Goal: Information Seeking & Learning: Check status

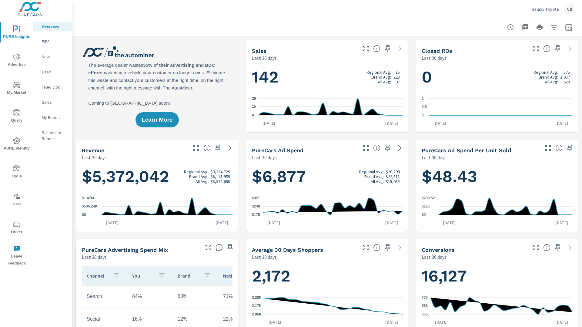
scroll to position [1774, 0]
click at [44, 116] on p "My Report" at bounding box center [54, 117] width 25 height 6
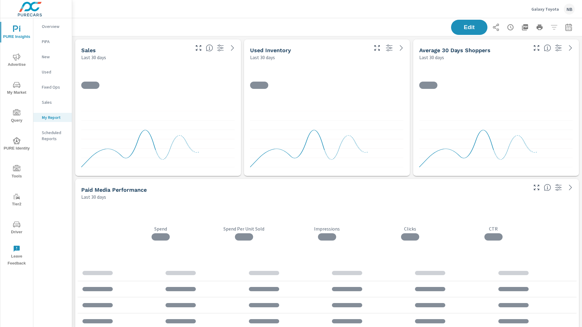
scroll to position [1747, 510]
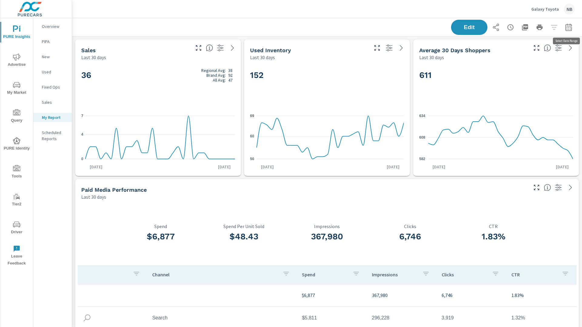
click at [570, 29] on icon "button" at bounding box center [568, 27] width 7 height 7
select select "Last 30 days"
click at [511, 67] on p "+ Add comparison" at bounding box center [527, 68] width 78 height 7
select select "Previous period"
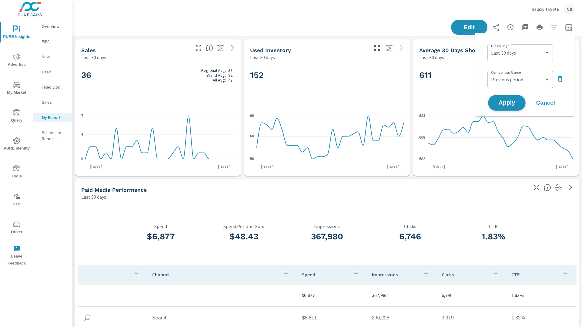
click at [507, 101] on span "Apply" at bounding box center [507, 103] width 25 height 6
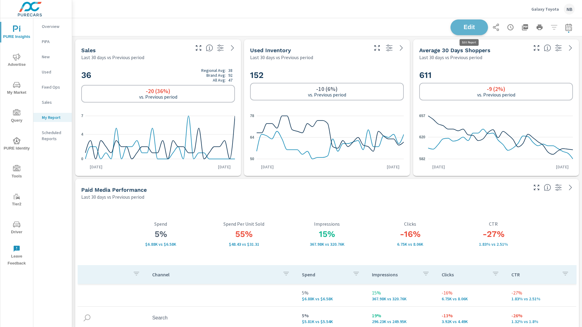
click at [483, 32] on button "Edit" at bounding box center [470, 27] width 38 height 16
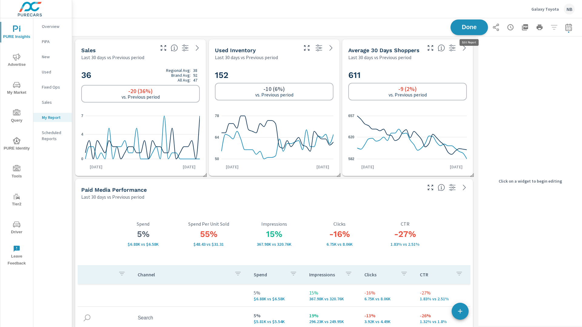
click at [483, 32] on button "Done" at bounding box center [470, 27] width 38 height 16
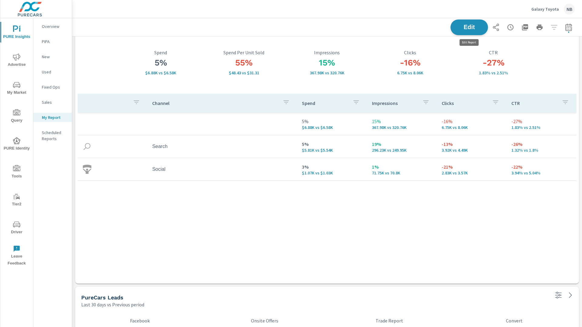
scroll to position [0, 0]
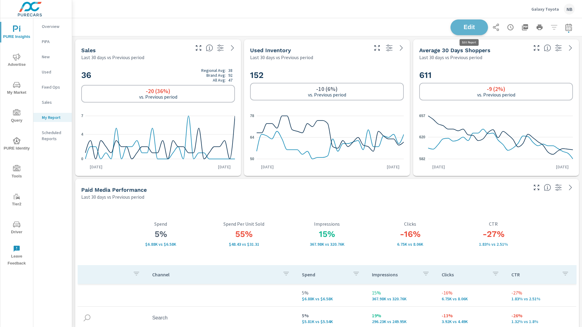
click at [480, 27] on span "Edit" at bounding box center [469, 27] width 25 height 6
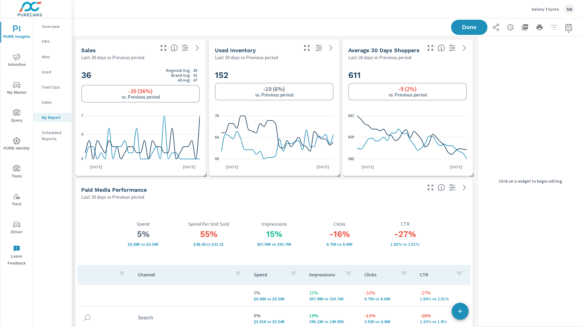
click at [177, 61] on div "36 Regional Avg: 38 Brand Avg: 92 All Avg: 47 -20 (36%) vs. Previous period 0 4…" at bounding box center [140, 118] width 131 height 115
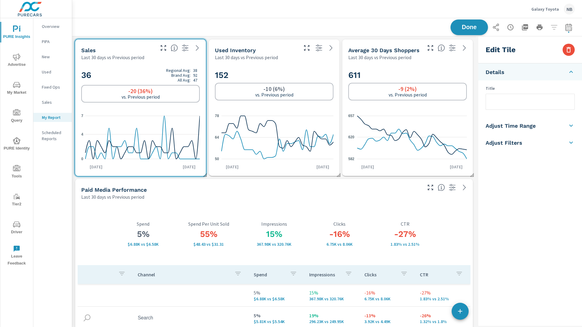
click at [476, 30] on span "Done" at bounding box center [469, 27] width 25 height 6
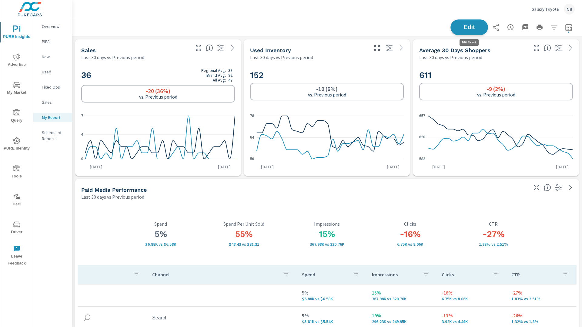
scroll to position [1747, 510]
click at [17, 169] on icon "nav menu" at bounding box center [16, 168] width 7 height 7
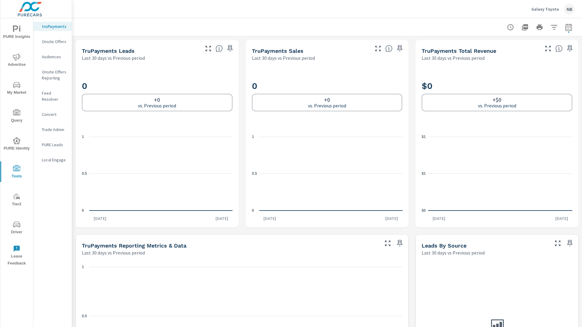
click at [17, 226] on icon "nav menu" at bounding box center [16, 224] width 7 height 7
click at [15, 89] on span "My Market" at bounding box center [16, 88] width 29 height 15
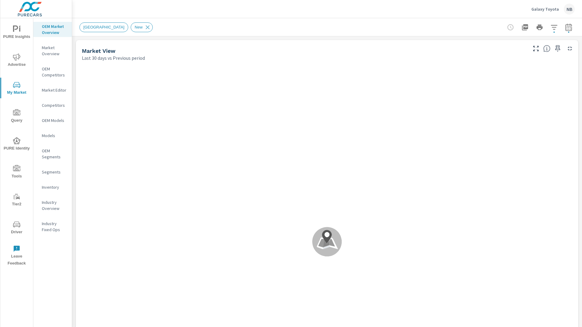
click at [19, 170] on icon "nav menu" at bounding box center [16, 168] width 7 height 7
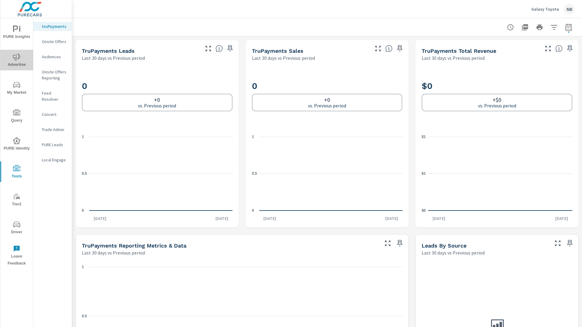
click at [9, 56] on span "Advertise" at bounding box center [16, 60] width 29 height 15
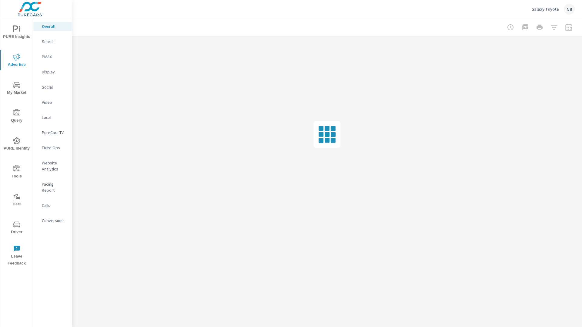
click at [61, 217] on p "Conversions" at bounding box center [54, 220] width 25 height 6
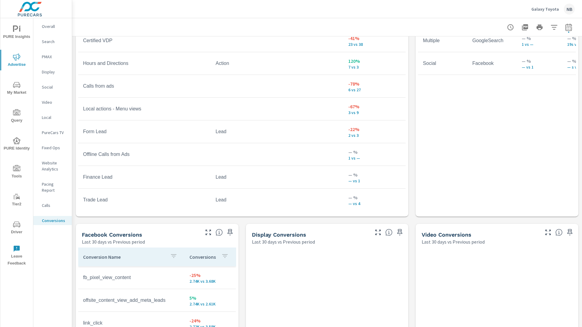
scroll to position [398, 0]
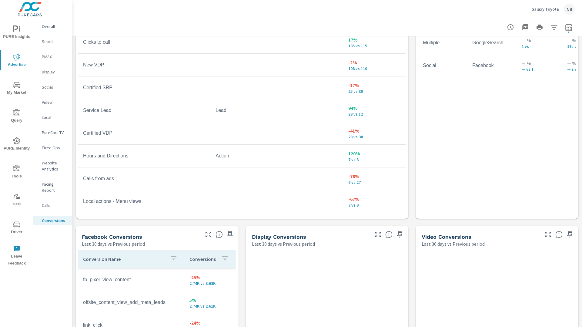
scroll to position [12, 0]
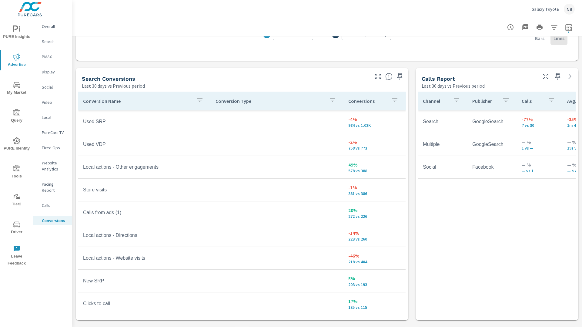
scroll to position [296, 0]
click at [21, 33] on span "PURE Insights" at bounding box center [16, 32] width 29 height 15
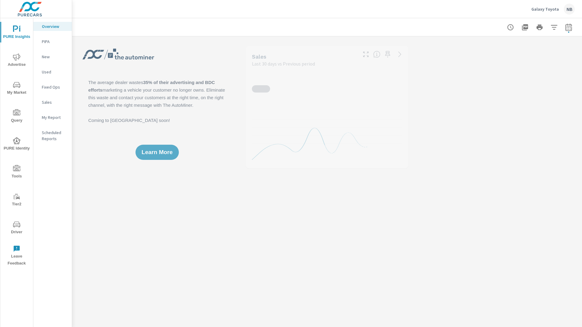
click at [19, 51] on button "Advertise" at bounding box center [16, 60] width 33 height 21
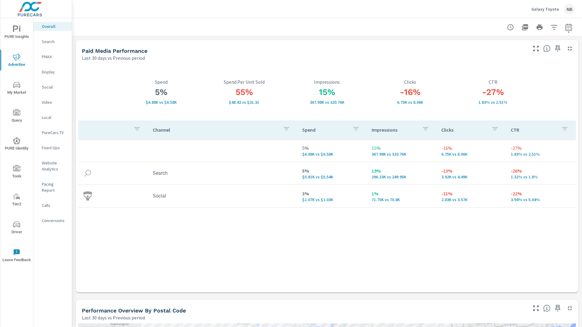
click at [47, 88] on p "Social" at bounding box center [54, 87] width 25 height 6
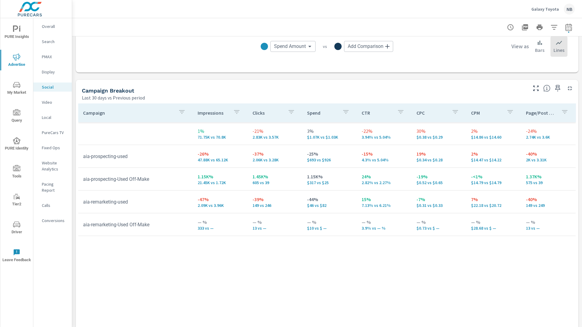
scroll to position [229, 0]
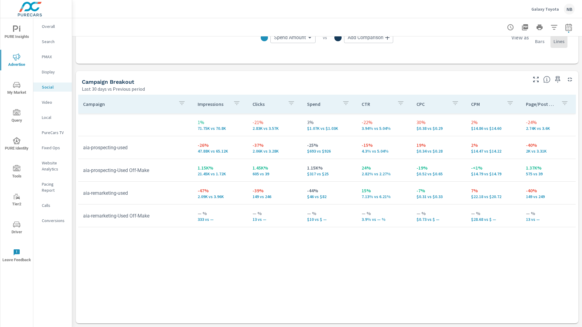
click at [21, 31] on span "PURE Insights" at bounding box center [16, 32] width 29 height 15
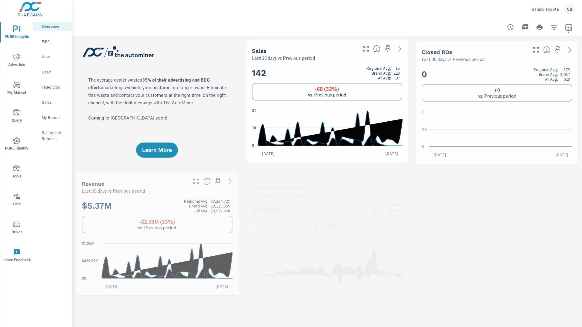
scroll to position [1774, 0]
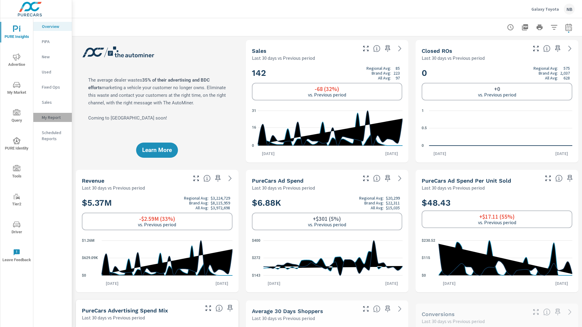
click at [52, 118] on p "My Report" at bounding box center [54, 117] width 25 height 6
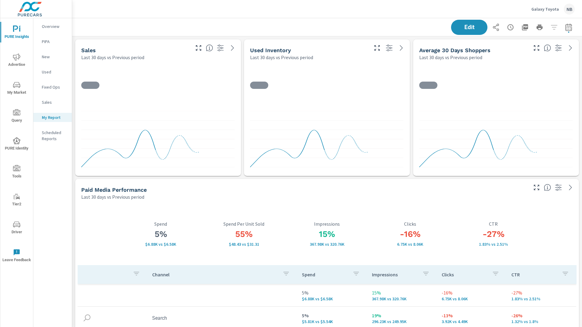
scroll to position [1747, 510]
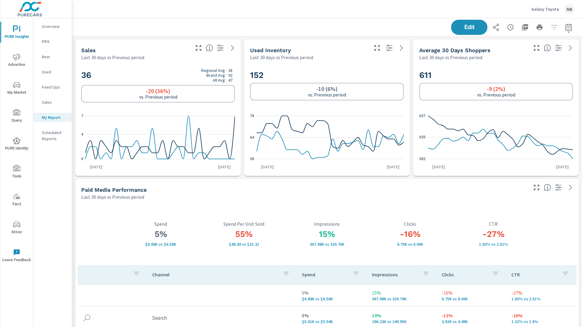
click at [567, 28] on icon "button" at bounding box center [568, 27] width 7 height 7
select select "Last 30 days"
select select "Previous period"
click at [568, 29] on icon "button" at bounding box center [568, 27] width 7 height 7
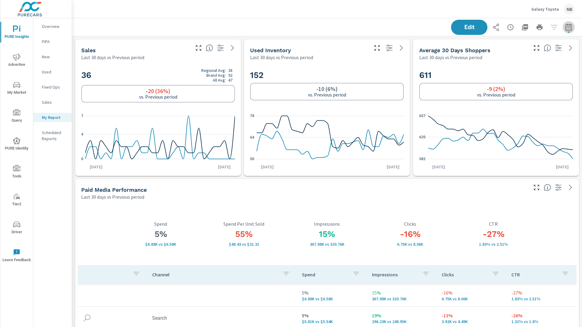
select select "Last 30 days"
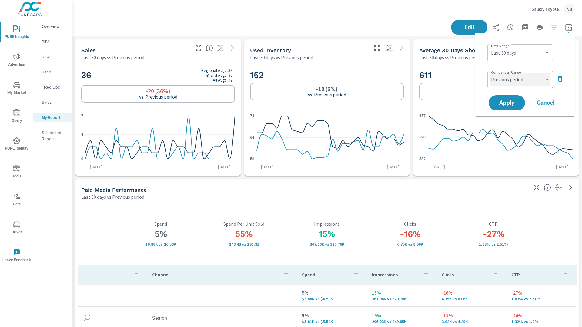
click at [526, 80] on select "Custom Previous period Previous month Previous year" at bounding box center [520, 79] width 61 height 12
click at [490, 73] on select "Custom Previous period Previous month Previous year" at bounding box center [520, 79] width 61 height 12
select select "Previous year"
click at [517, 106] on button "Apply" at bounding box center [507, 103] width 38 height 16
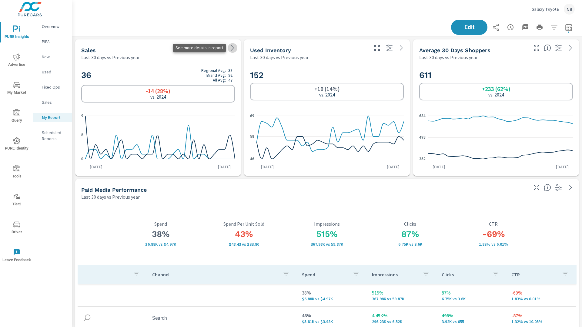
click at [234, 50] on icon at bounding box center [232, 47] width 7 height 7
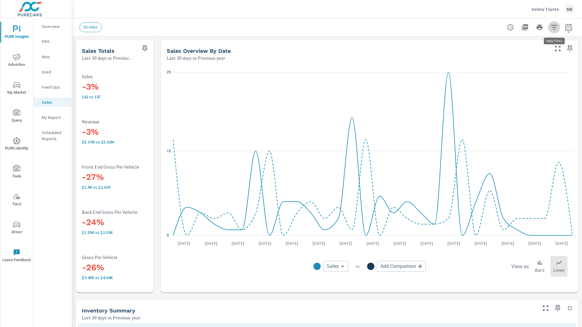
click at [556, 28] on icon "button" at bounding box center [554, 27] width 7 height 7
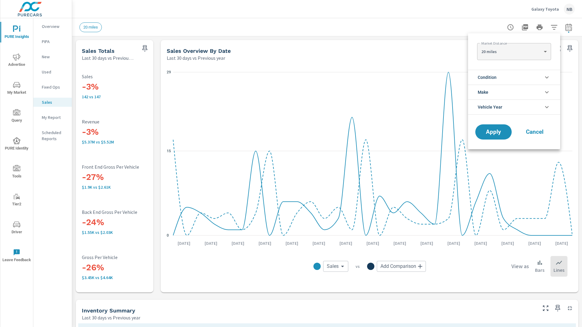
click at [514, 77] on li "Condition" at bounding box center [514, 77] width 92 height 15
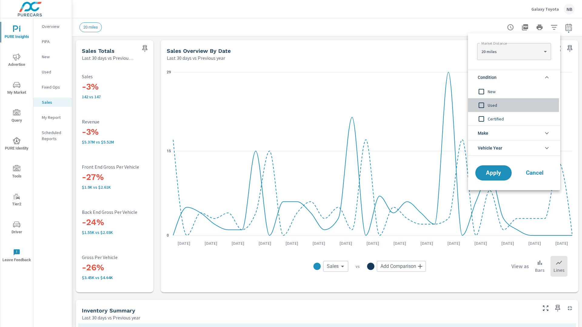
click at [497, 100] on div "Used" at bounding box center [513, 105] width 91 height 14
click at [496, 120] on span "Certified" at bounding box center [521, 118] width 66 height 7
click at [495, 163] on div "Apply Cancel" at bounding box center [514, 174] width 92 height 32
click at [493, 170] on span "Apply" at bounding box center [493, 173] width 25 height 6
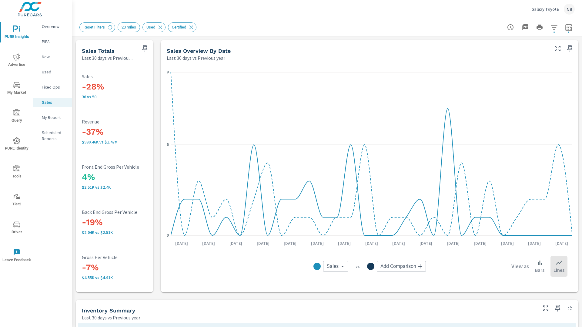
click at [53, 29] on div "Overview" at bounding box center [52, 26] width 39 height 9
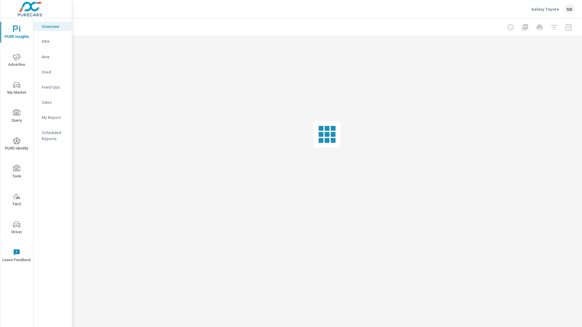
click at [54, 118] on p "My Report" at bounding box center [54, 117] width 25 height 6
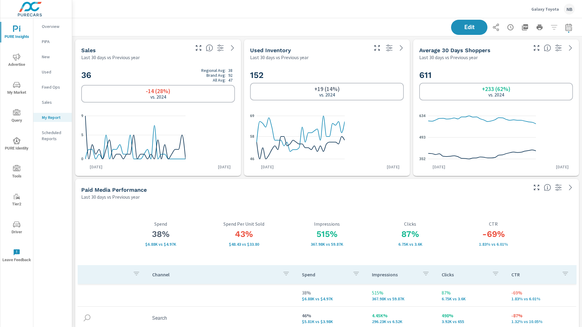
scroll to position [1747, 510]
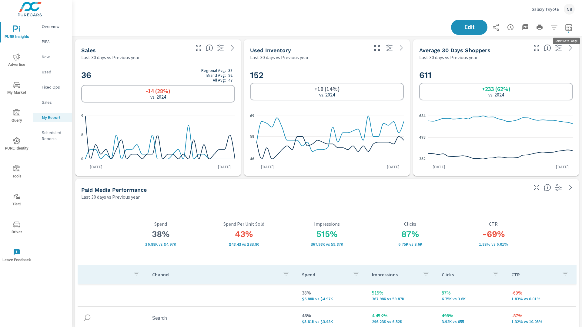
click at [572, 29] on icon "button" at bounding box center [568, 27] width 7 height 7
select select "Last 30 days"
select select "Previous year"
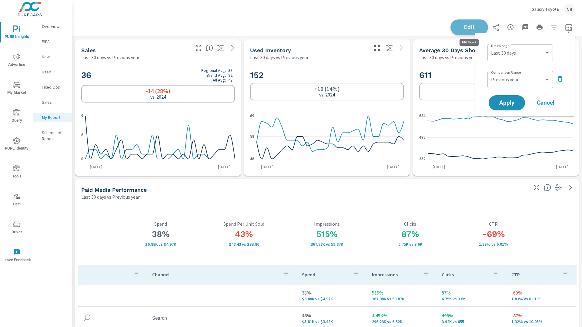
click at [470, 27] on span "Edit" at bounding box center [469, 27] width 25 height 6
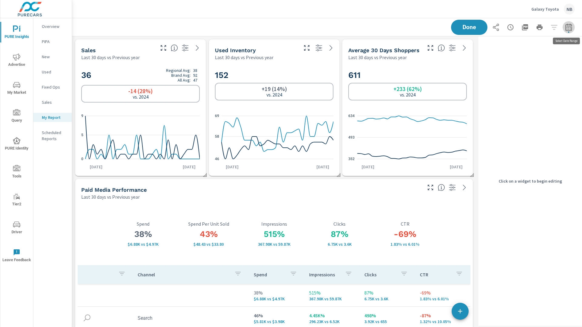
click at [569, 30] on icon "button" at bounding box center [568, 27] width 7 height 7
select select "Last 30 days"
select select "Previous year"
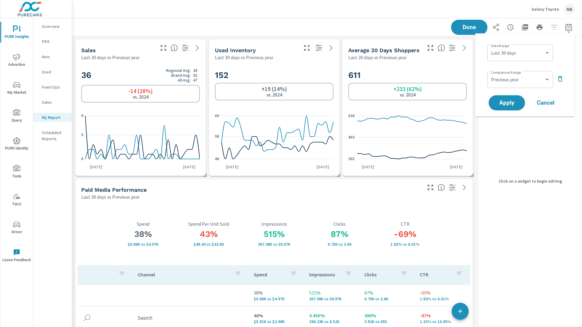
click at [552, 31] on div "Done" at bounding box center [513, 27] width 124 height 15
click at [154, 62] on div "36 Regional Avg: 38 Brand Avg: 92 All Avg: 47 -14 (28%) vs. 2024 0 5 [DATE] [DA…" at bounding box center [140, 118] width 131 height 115
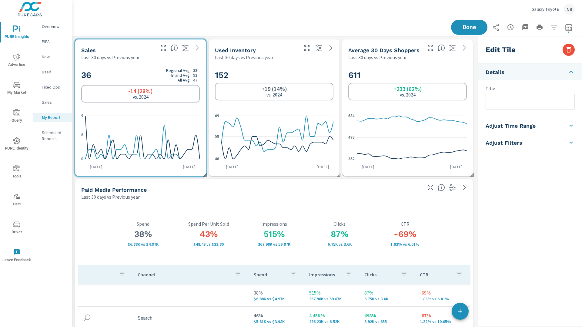
click at [184, 50] on icon "button" at bounding box center [185, 47] width 7 height 7
click at [187, 32] on div "Done" at bounding box center [327, 27] width 496 height 18
click at [478, 29] on span "Done" at bounding box center [469, 27] width 25 height 6
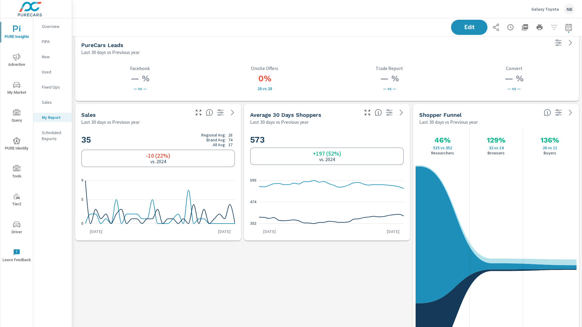
scroll to position [426, 0]
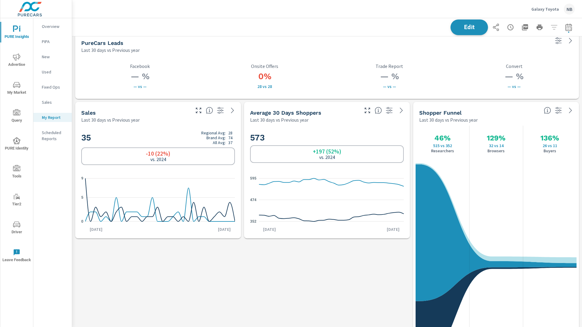
click at [472, 25] on span "Edit" at bounding box center [469, 27] width 25 height 6
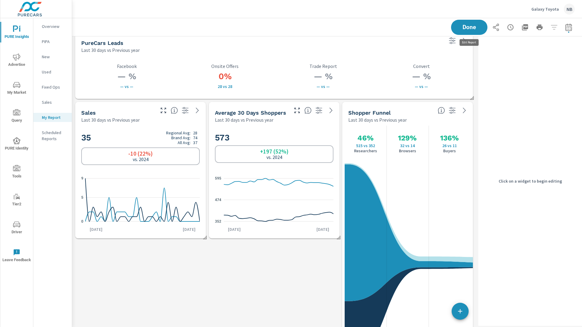
scroll to position [1747, 404]
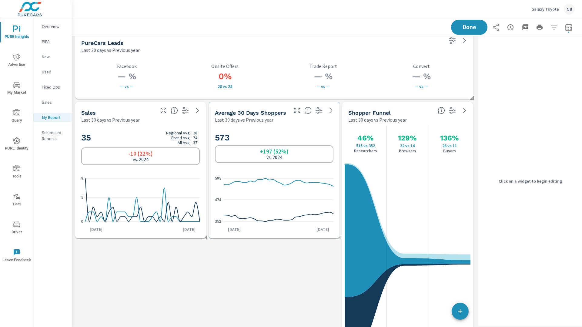
click at [296, 127] on div "573 +197 (52%) vs. 2024 352 474 595 [DATE] [DATE]" at bounding box center [274, 181] width 126 height 110
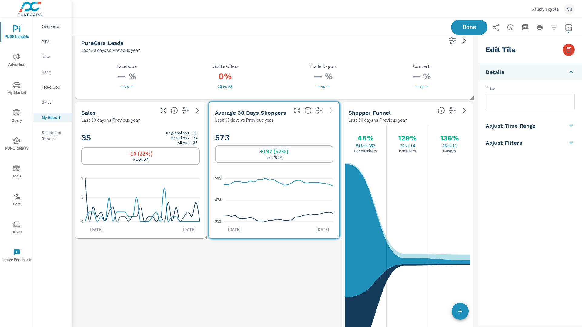
click at [565, 52] on icon "button" at bounding box center [568, 49] width 7 height 7
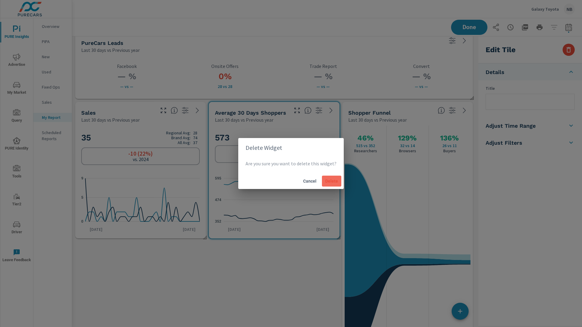
drag, startPoint x: 336, startPoint y: 180, endPoint x: 328, endPoint y: 177, distance: 8.4
click at [336, 180] on span "Delete" at bounding box center [332, 180] width 15 height 5
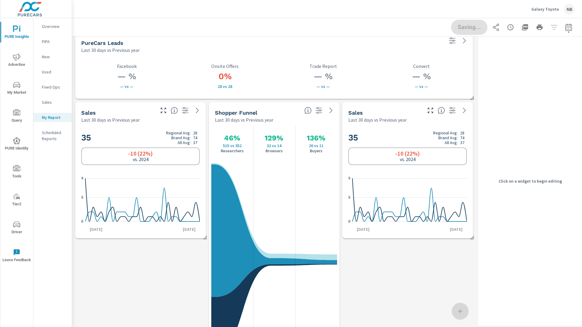
scroll to position [1887, 404]
click at [161, 116] on div "Sales Last 30 days vs Previous year" at bounding box center [140, 112] width 131 height 21
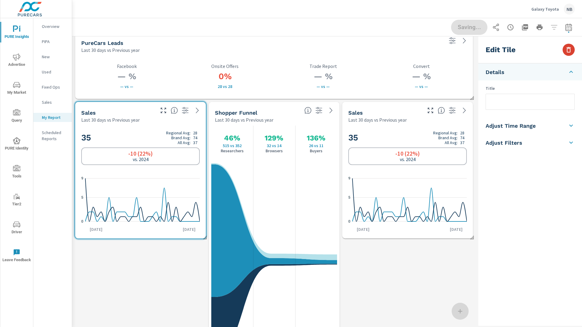
click at [571, 49] on icon "button" at bounding box center [568, 49] width 7 height 7
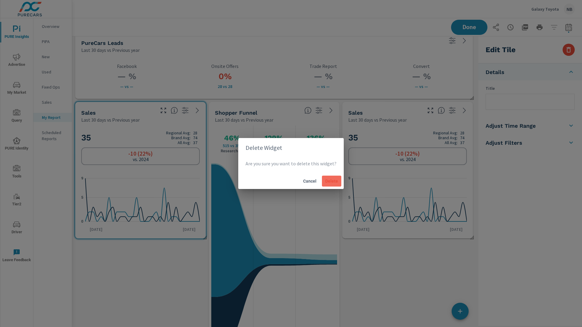
click at [331, 180] on span "Delete" at bounding box center [332, 180] width 15 height 5
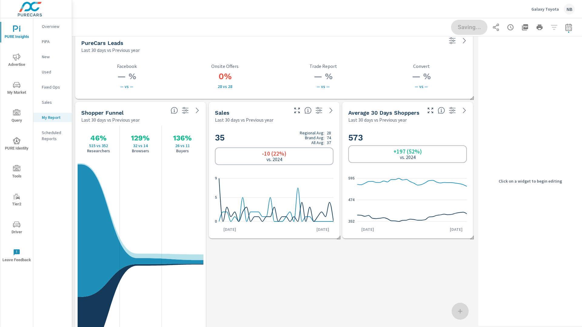
scroll to position [1747, 404]
click at [276, 119] on div "Last 30 days vs Previous year" at bounding box center [251, 119] width 72 height 7
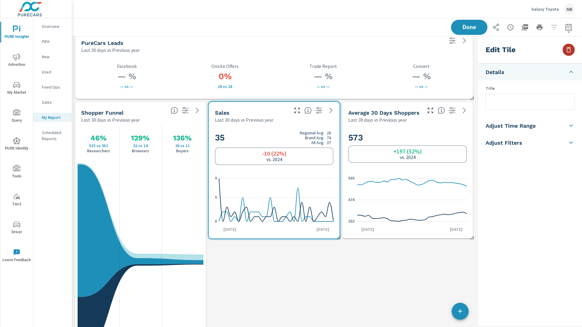
click at [571, 51] on icon "button" at bounding box center [569, 49] width 4 height 5
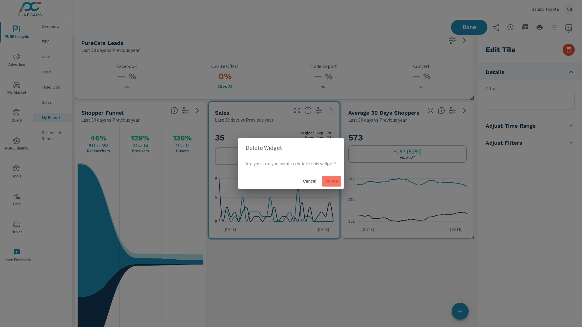
click at [329, 182] on span "Delete" at bounding box center [332, 180] width 15 height 5
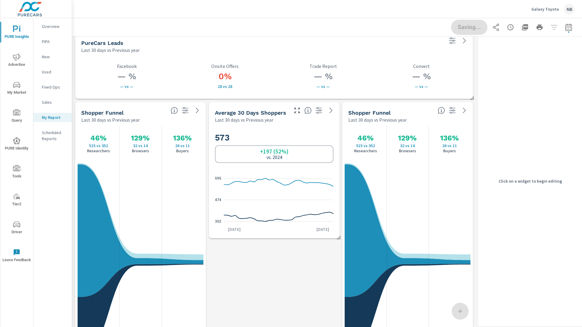
scroll to position [0, 0]
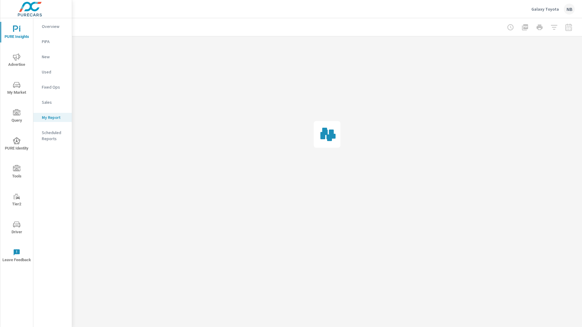
click at [301, 130] on div at bounding box center [327, 134] width 510 height 196
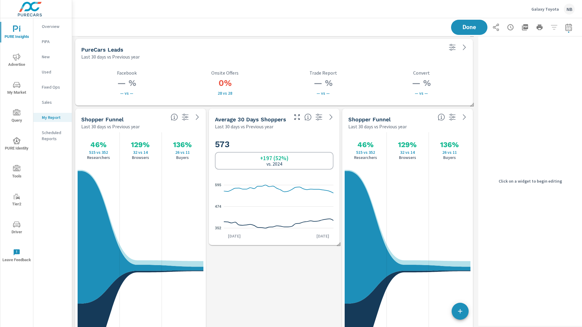
scroll to position [424, 0]
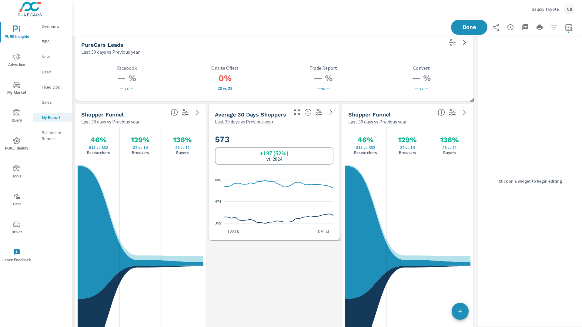
click at [297, 128] on div "573 +197 (52%) vs. 2024 352 474 595 [DATE] [DATE]" at bounding box center [274, 182] width 126 height 110
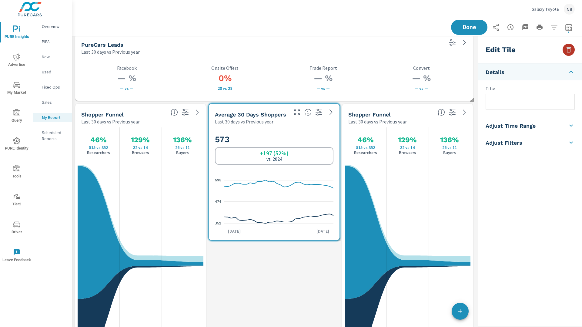
click at [571, 50] on icon "button" at bounding box center [568, 49] width 7 height 7
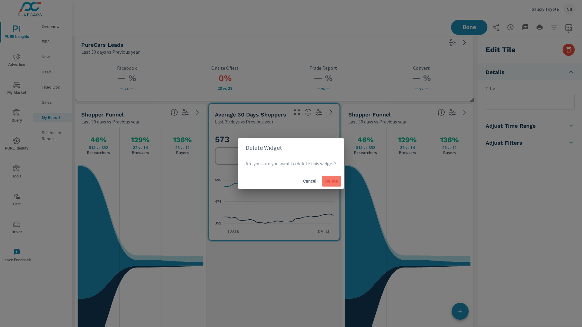
click at [333, 182] on span "Delete" at bounding box center [332, 180] width 15 height 5
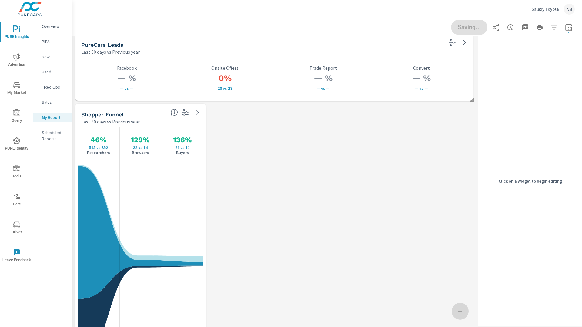
scroll to position [1747, 404]
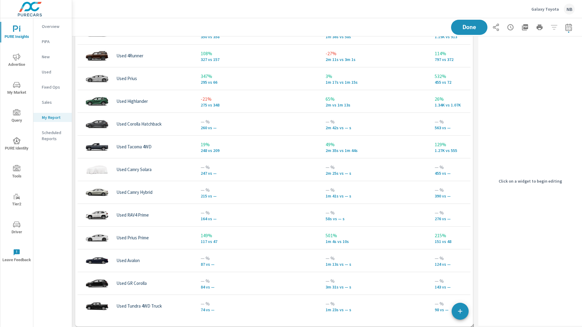
scroll to position [909, 0]
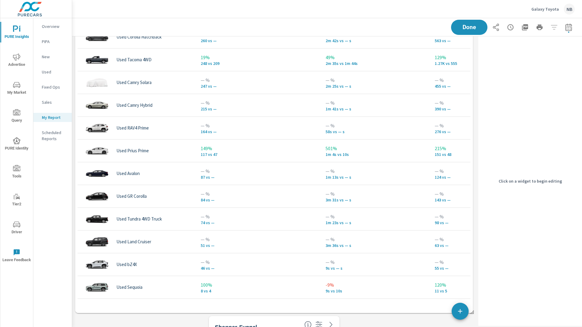
scroll to position [96, 0]
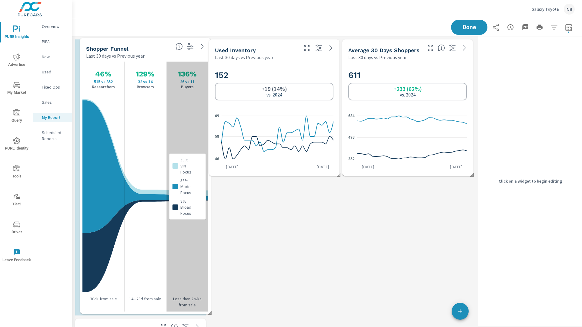
drag, startPoint x: 168, startPoint y: 204, endPoint x: 173, endPoint y: 65, distance: 139.3
click at [173, 65] on div "58% VIN Focus 38% Model Focus 8% Broad Focus" at bounding box center [188, 187] width 42 height 250
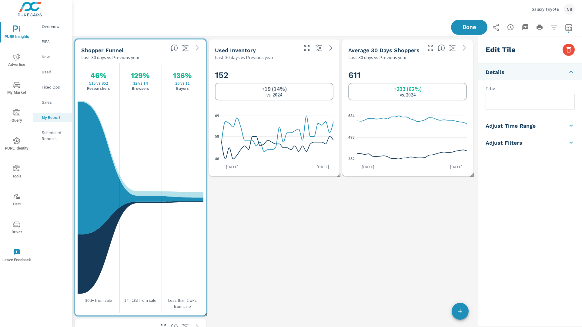
click at [413, 71] on h2 "611" at bounding box center [408, 75] width 119 height 11
type input "currentPeriodStart"
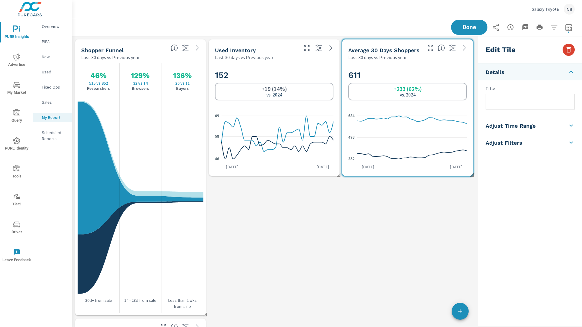
click at [568, 50] on icon "button" at bounding box center [568, 49] width 7 height 7
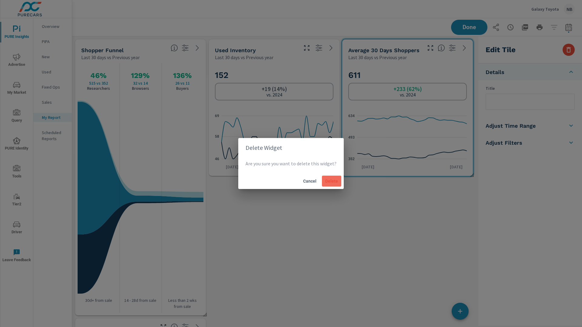
click at [333, 176] on button "Delete" at bounding box center [331, 181] width 19 height 11
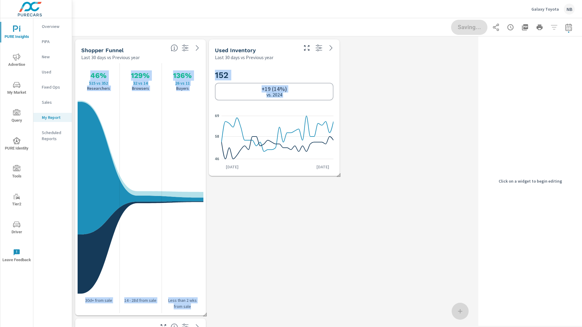
drag, startPoint x: 205, startPoint y: 314, endPoint x: 326, endPoint y: 243, distance: 139.5
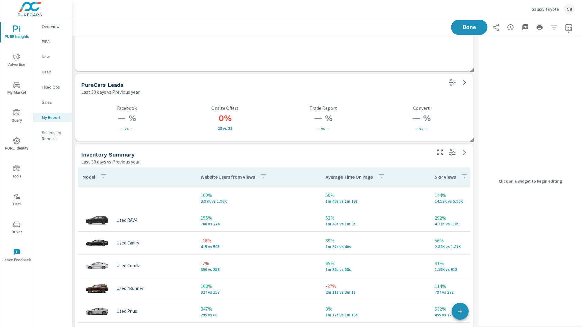
scroll to position [665, 0]
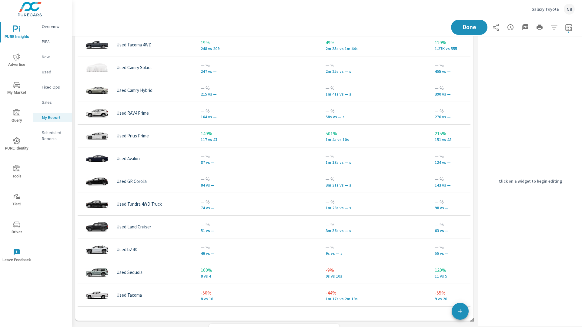
scroll to position [901, 0]
click at [13, 170] on icon "nav menu" at bounding box center [16, 168] width 7 height 6
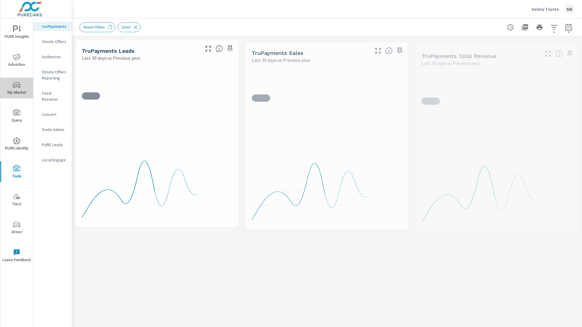
drag, startPoint x: 13, startPoint y: 170, endPoint x: 15, endPoint y: 74, distance: 96.2
click at [19, 86] on icon "nav menu" at bounding box center [16, 84] width 7 height 7
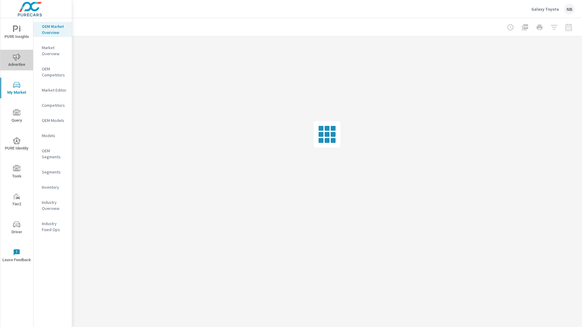
click at [13, 57] on icon "nav menu" at bounding box center [16, 56] width 7 height 7
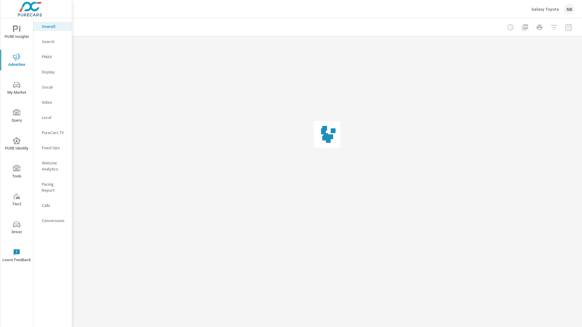
click at [59, 217] on p "Conversions" at bounding box center [54, 220] width 25 height 6
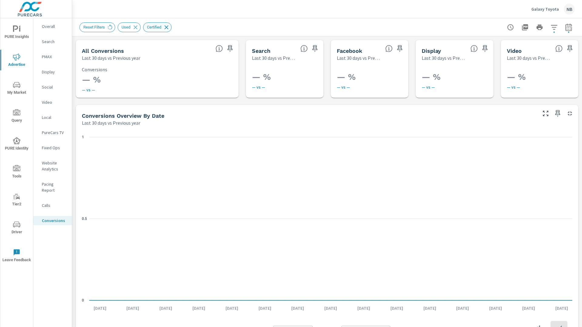
click at [170, 29] on icon at bounding box center [166, 27] width 7 height 7
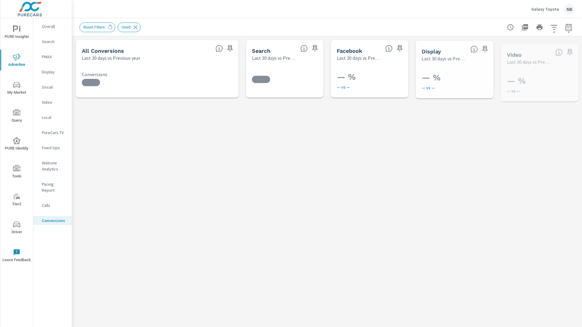
click at [136, 28] on icon at bounding box center [136, 27] width 4 height 4
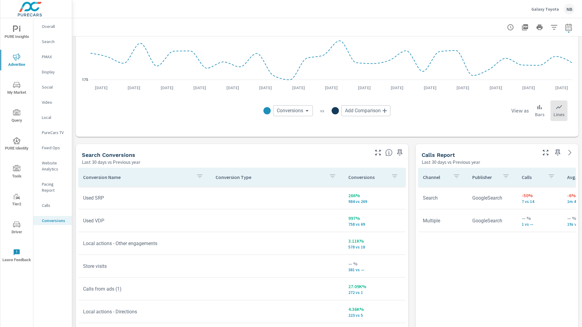
scroll to position [220, 0]
click at [410, 206] on div "All Conversions Last 30 days vs Previous year 119% 16.13K vs 7.38K Conversions …" at bounding box center [327, 238] width 510 height 844
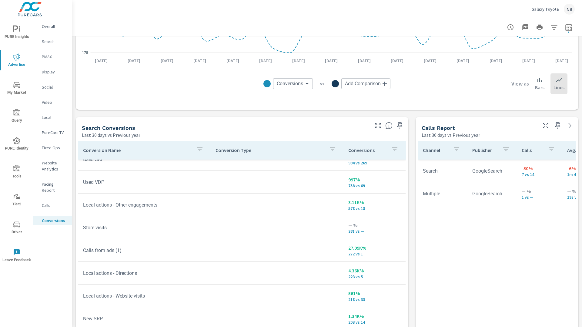
scroll to position [0, 0]
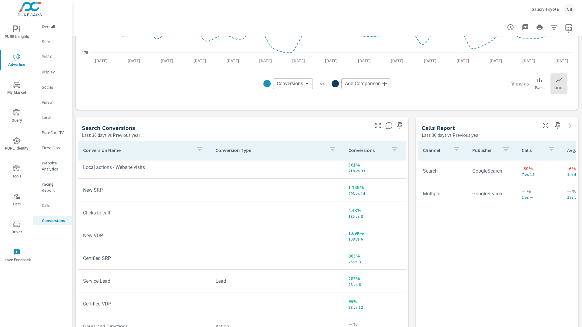
scroll to position [211, 0]
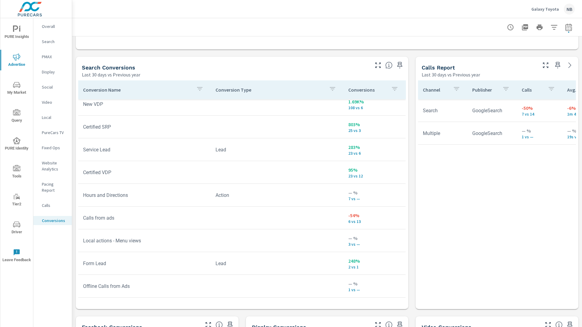
scroll to position [307, 0]
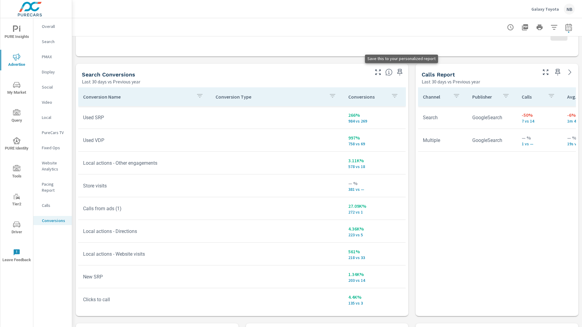
click at [401, 72] on icon "button" at bounding box center [400, 72] width 5 height 7
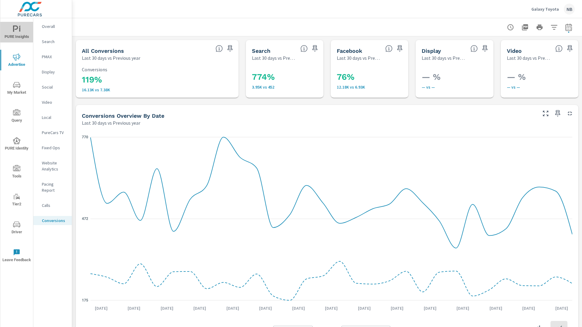
click at [16, 32] on icon "nav menu" at bounding box center [16, 28] width 7 height 7
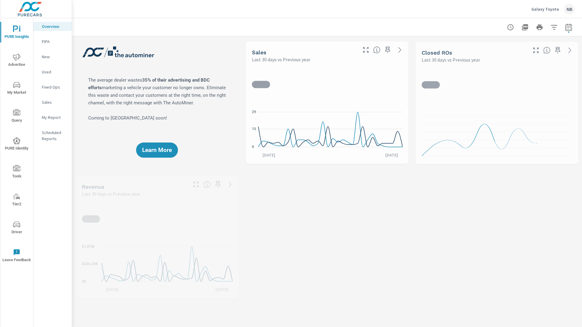
scroll to position [1774, 0]
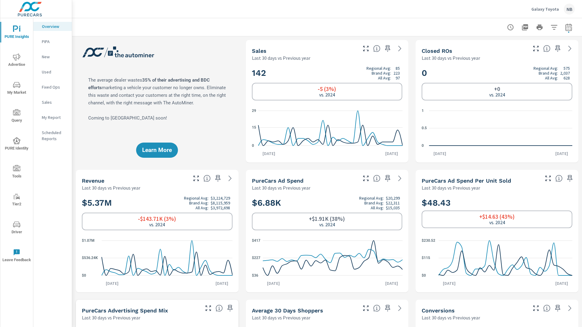
click at [23, 60] on span "Advertise" at bounding box center [16, 60] width 29 height 15
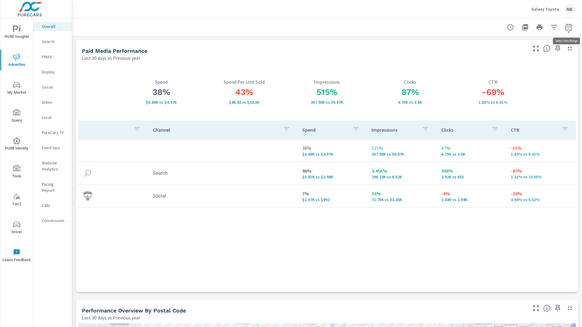
click at [571, 29] on icon "button" at bounding box center [568, 27] width 7 height 7
select select "Last 30 days"
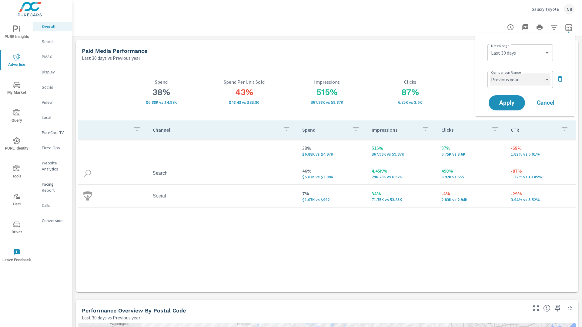
click at [517, 78] on select "Custom Previous period Previous month Previous year" at bounding box center [520, 79] width 61 height 12
click at [490, 73] on select "Custom Previous period Previous month Previous year" at bounding box center [520, 79] width 61 height 12
select select "Previous period"
click at [507, 104] on span "Apply" at bounding box center [507, 103] width 25 height 6
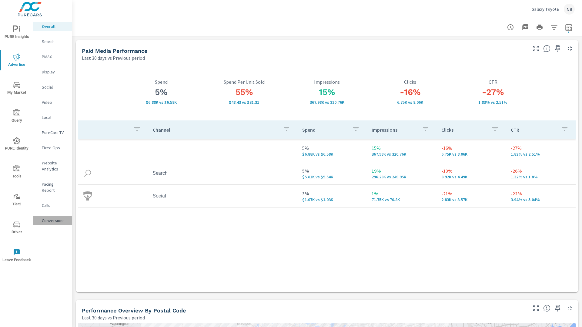
click at [57, 217] on p "Conversions" at bounding box center [54, 220] width 25 height 6
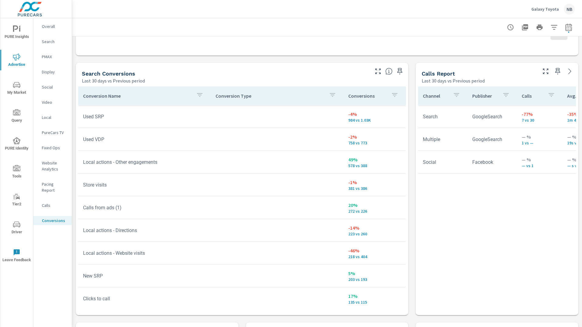
scroll to position [301, 0]
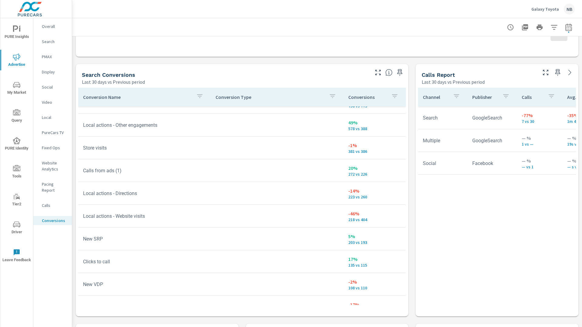
scroll to position [41, 0]
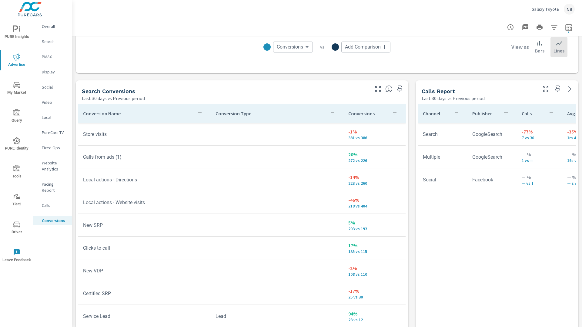
scroll to position [294, 0]
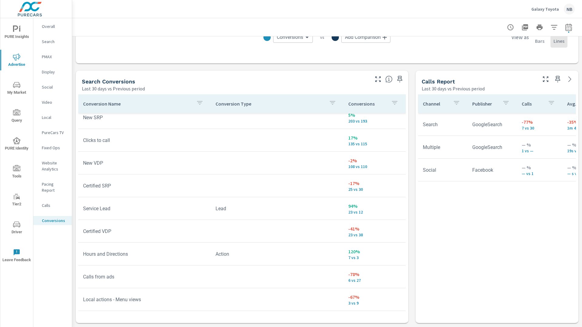
scroll to position [168, 0]
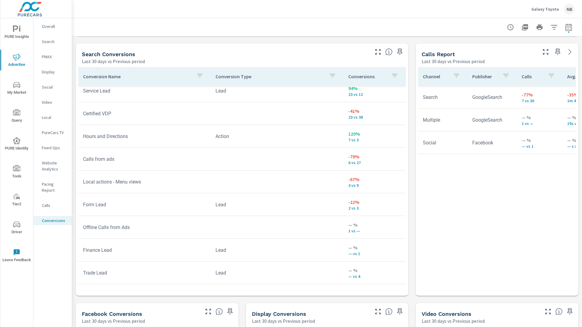
scroll to position [322, 0]
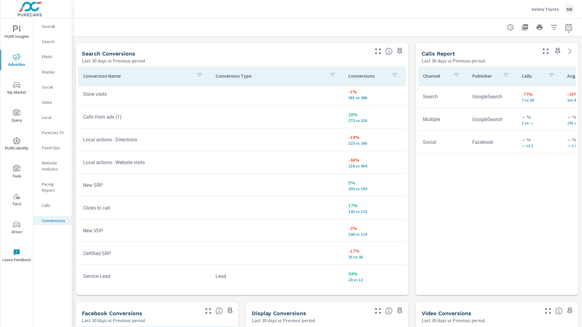
scroll to position [69, 0]
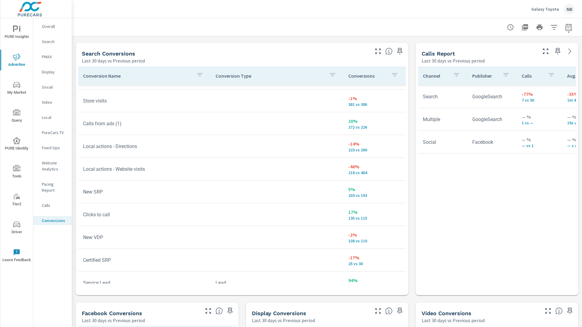
scroll to position [41, 0]
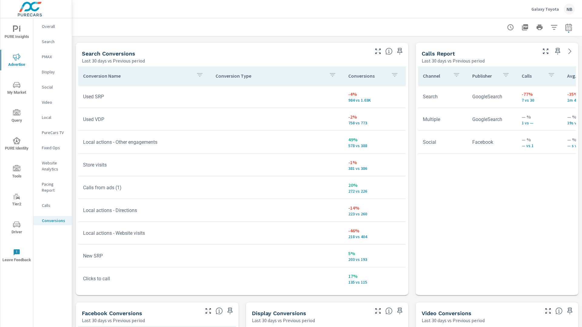
scroll to position [2, 0]
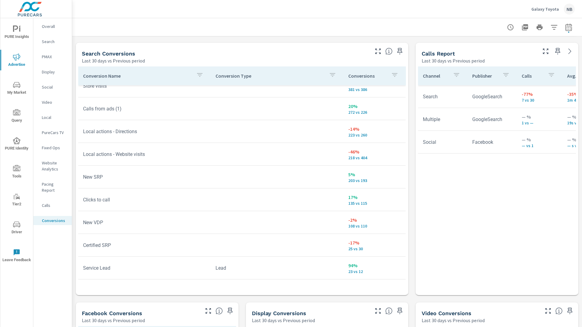
scroll to position [78, 0]
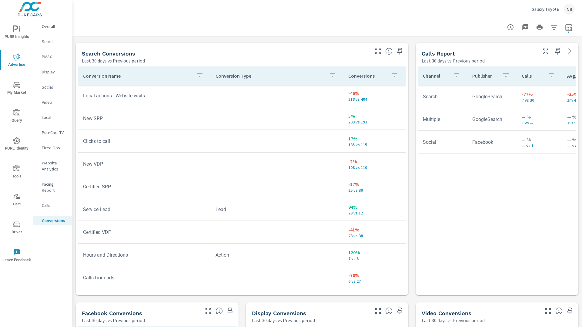
scroll to position [147, 0]
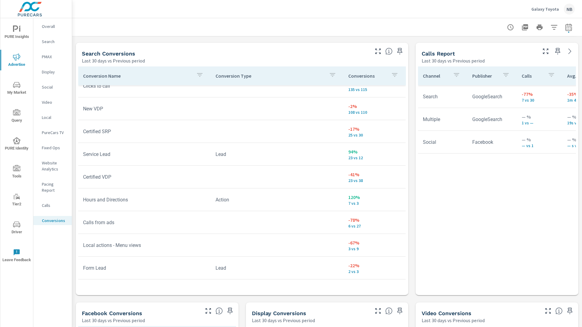
scroll to position [205, 0]
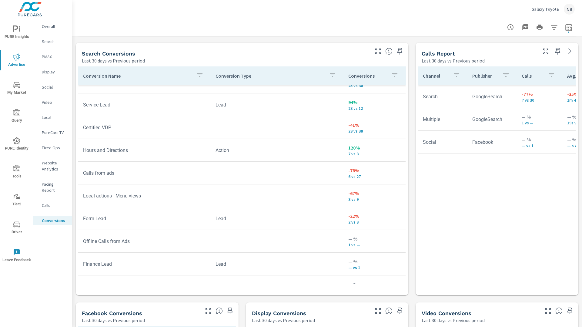
scroll to position [241, 0]
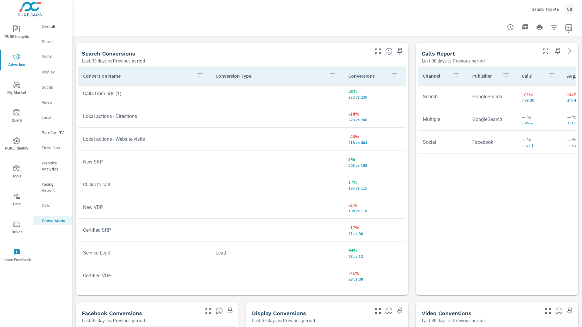
scroll to position [85, 0]
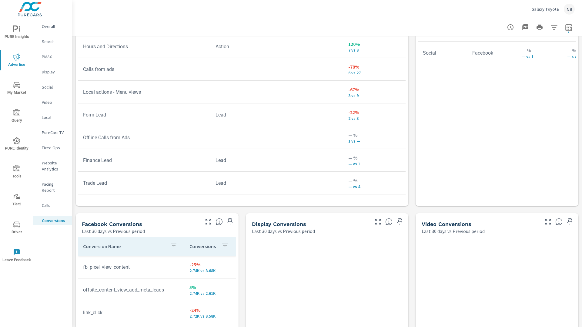
scroll to position [553, 0]
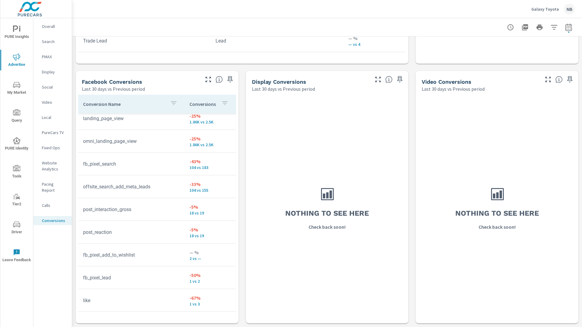
scroll to position [74, 0]
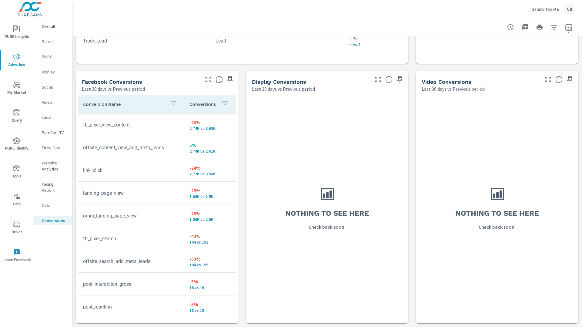
click at [16, 33] on span "PURE Insights" at bounding box center [16, 32] width 29 height 15
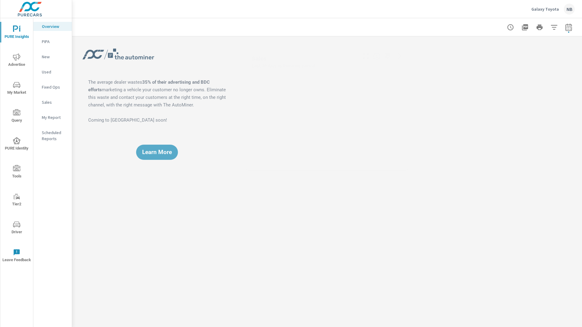
click at [47, 117] on p "My Report" at bounding box center [54, 117] width 25 height 6
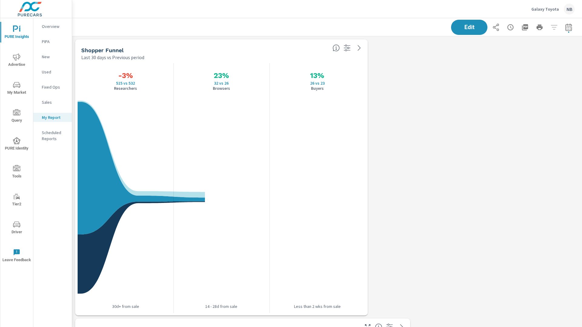
scroll to position [2026, 510]
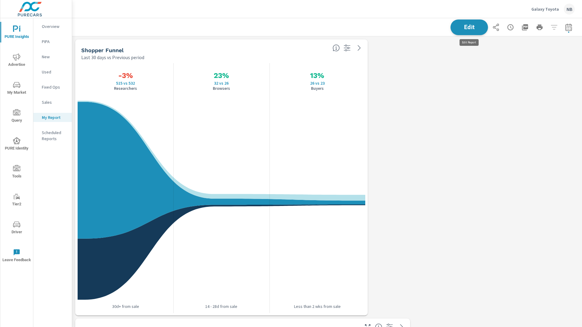
click at [480, 27] on span "Edit" at bounding box center [469, 27] width 25 height 6
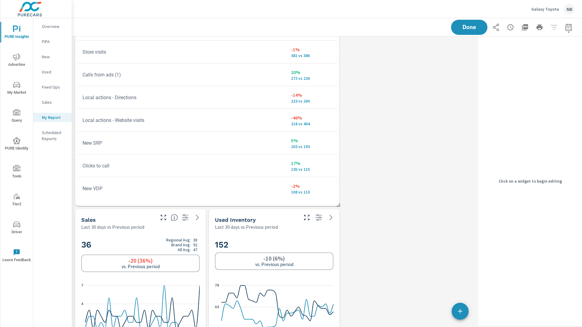
scroll to position [404, 0]
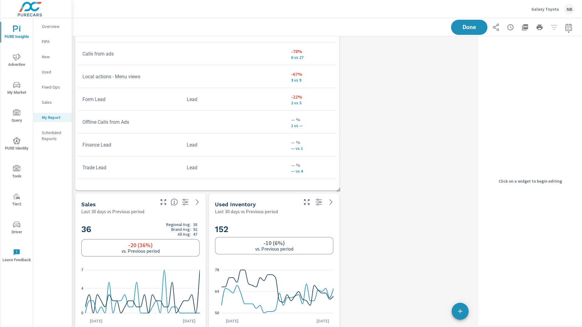
scroll to position [38, 0]
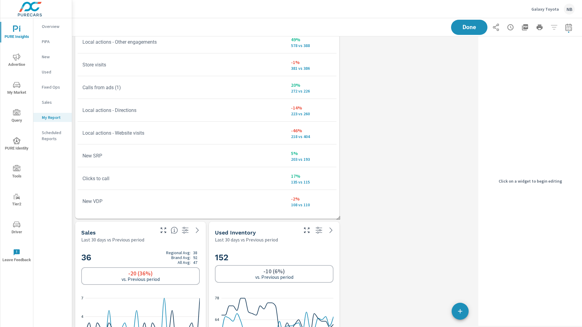
scroll to position [268, 0]
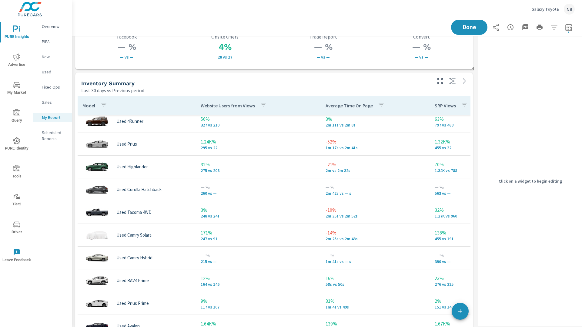
scroll to position [998, 0]
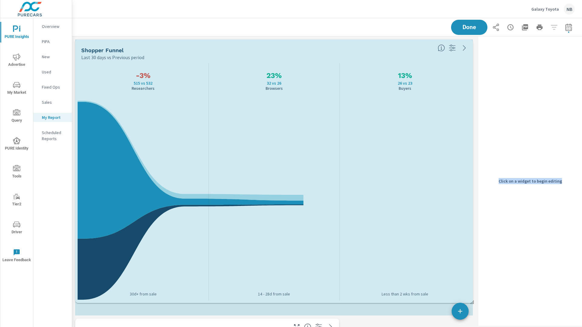
drag, startPoint x: 306, startPoint y: 314, endPoint x: 487, endPoint y: 302, distance: 180.9
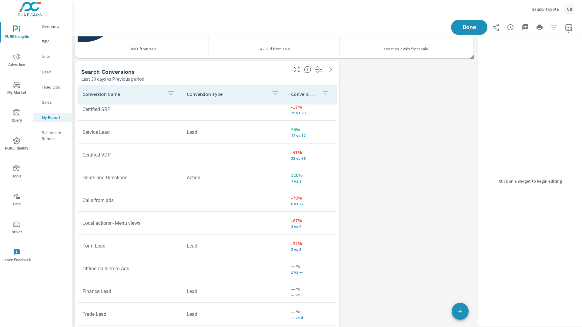
scroll to position [258, 0]
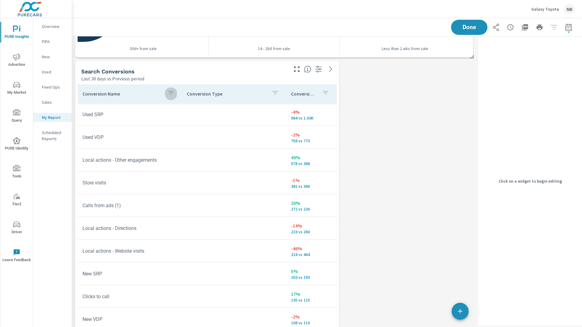
click at [172, 94] on icon "button" at bounding box center [170, 92] width 7 height 7
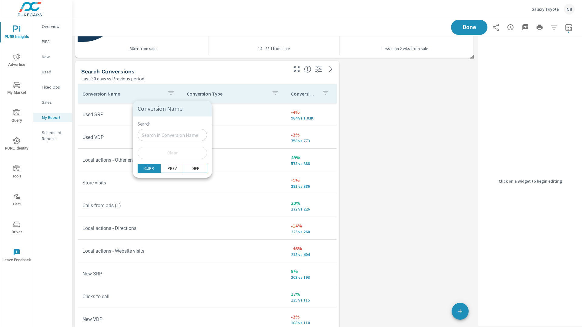
click at [278, 94] on div at bounding box center [291, 163] width 582 height 327
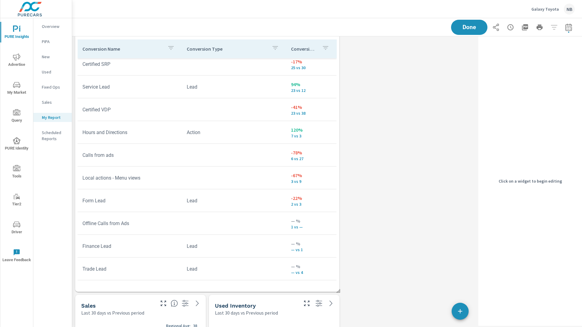
scroll to position [302, 0]
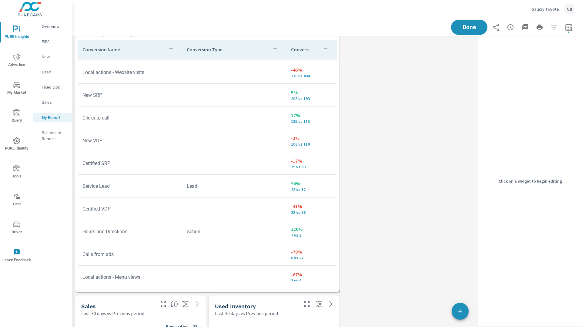
scroll to position [49, 0]
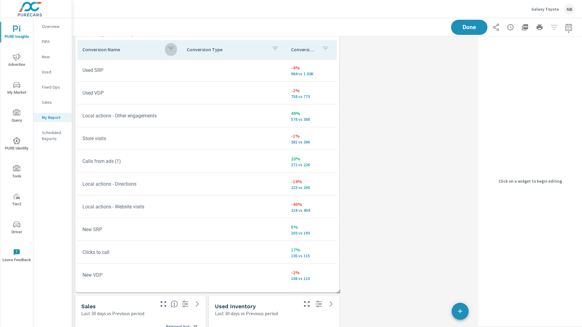
click at [172, 50] on icon "button" at bounding box center [170, 48] width 7 height 7
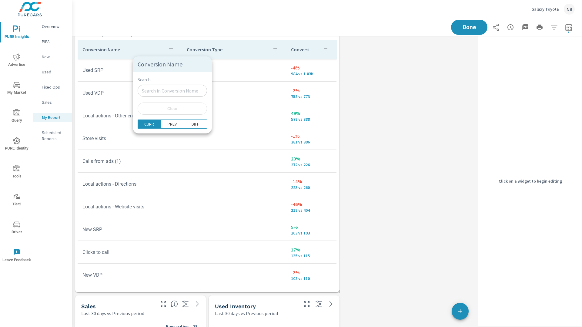
click at [165, 92] on input "Search" at bounding box center [172, 91] width 69 height 12
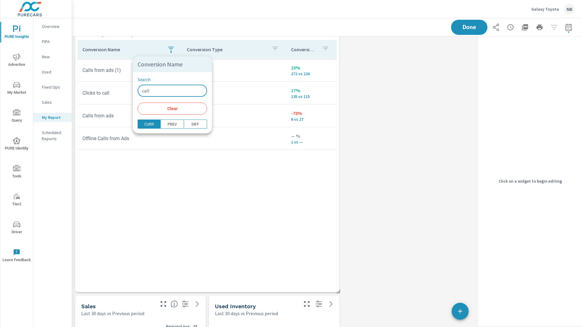
type input "call"
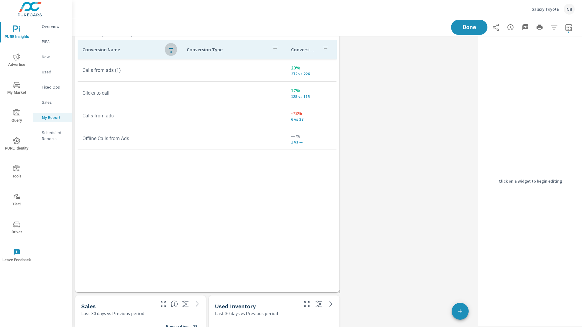
click at [170, 49] on icon "button" at bounding box center [170, 48] width 7 height 7
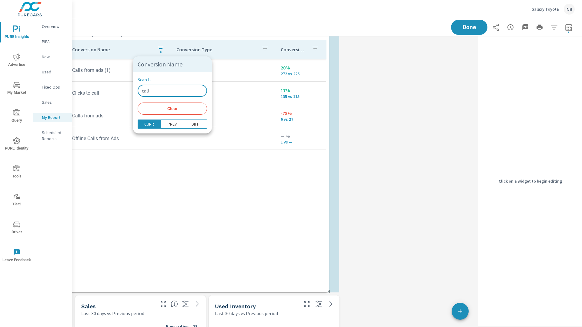
drag, startPoint x: 156, startPoint y: 92, endPoint x: 119, endPoint y: 87, distance: 37.2
click at [119, 87] on div "Conversion Name Search call ​ Clear CURR PREV DIFF" at bounding box center [291, 163] width 582 height 327
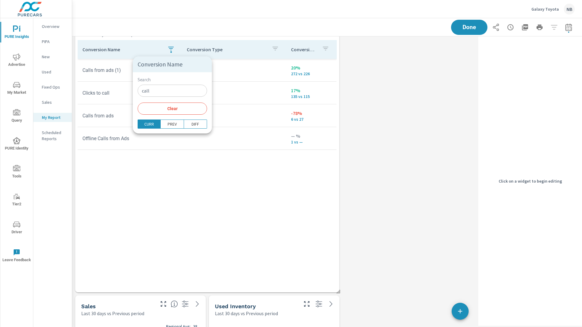
click at [382, 102] on div at bounding box center [291, 163] width 582 height 327
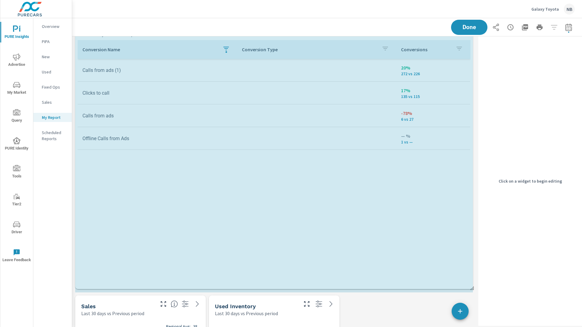
drag, startPoint x: 339, startPoint y: 291, endPoint x: 461, endPoint y: 288, distance: 122.6
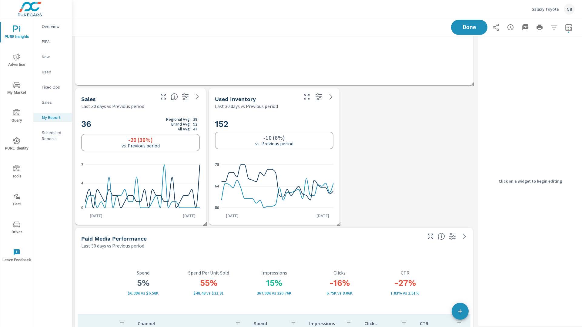
scroll to position [510, 0]
click at [138, 123] on h2 "36 Regional Avg: 38 Brand Avg: 92 All Avg: 47" at bounding box center [140, 123] width 119 height 15
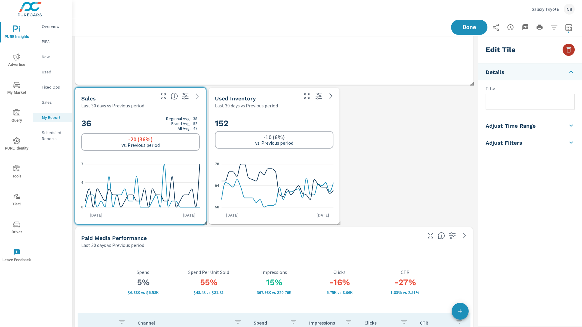
click at [569, 49] on icon "button" at bounding box center [568, 49] width 7 height 7
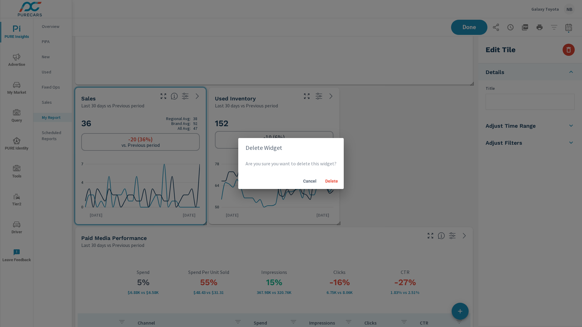
click at [569, 49] on div "Delete Widget Are you sure you want to delete this widget? Cancel Delete" at bounding box center [291, 163] width 582 height 327
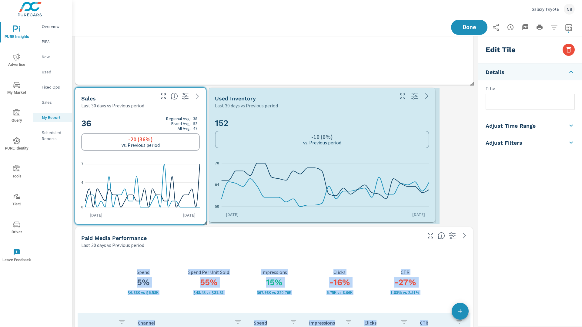
drag, startPoint x: 349, startPoint y: 223, endPoint x: 427, endPoint y: 221, distance: 78.6
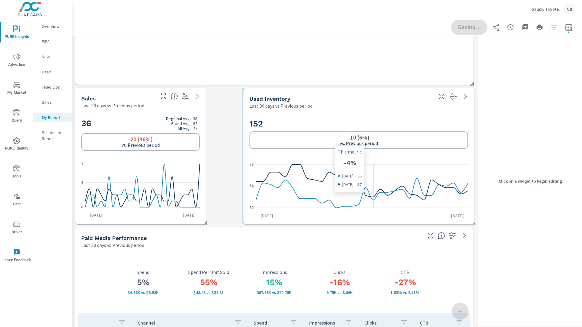
drag, startPoint x: 336, startPoint y: 173, endPoint x: 373, endPoint y: 173, distance: 36.4
click at [373, 173] on icon "50 64 78" at bounding box center [359, 186] width 219 height 53
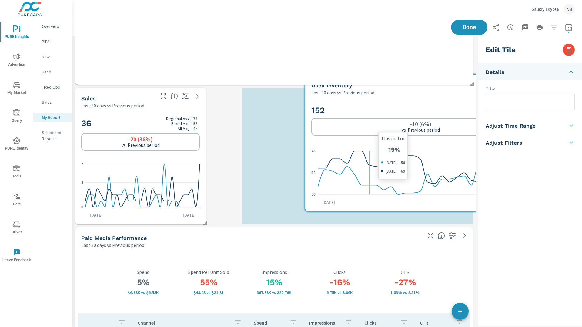
drag, startPoint x: 273, startPoint y: 181, endPoint x: 370, endPoint y: 168, distance: 97.3
click at [370, 168] on icon at bounding box center [424, 168] width 212 height 35
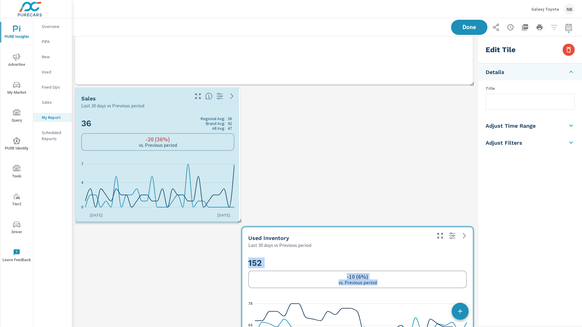
drag, startPoint x: 204, startPoint y: 223, endPoint x: 223, endPoint y: 220, distance: 19.3
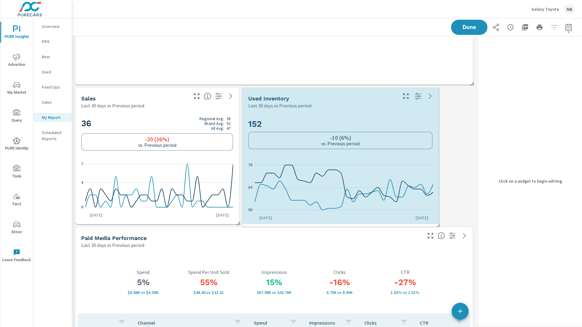
drag, startPoint x: 471, startPoint y: 222, endPoint x: 436, endPoint y: 225, distance: 35.0
click at [436, 225] on span at bounding box center [436, 224] width 6 height 6
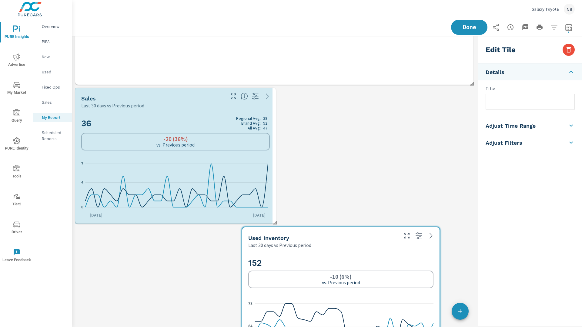
scroll to position [2166, 404]
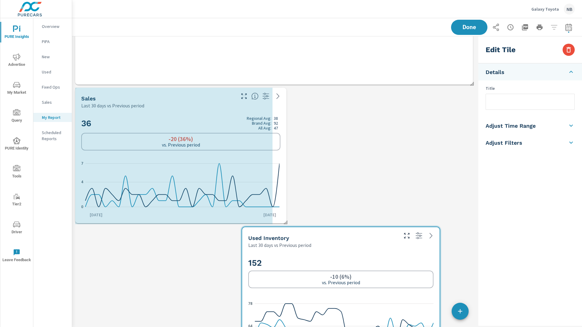
drag, startPoint x: 237, startPoint y: 223, endPoint x: 285, endPoint y: 222, distance: 47.9
click at [285, 222] on span at bounding box center [284, 220] width 6 height 6
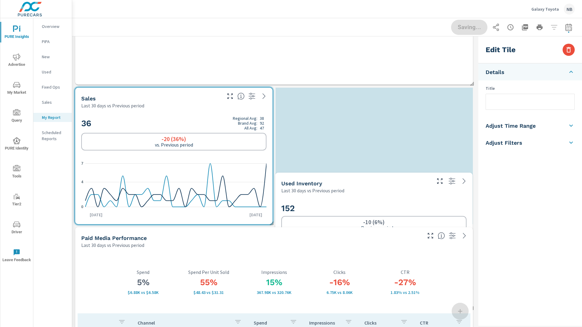
scroll to position [2026, 404]
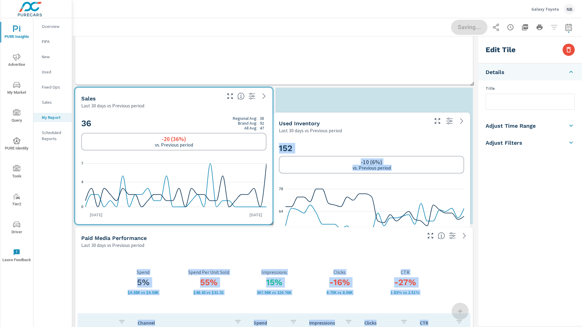
drag, startPoint x: 337, startPoint y: 245, endPoint x: 368, endPoint y: 96, distance: 152.5
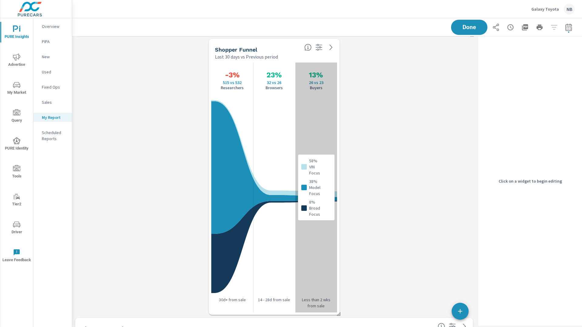
scroll to position [1467, 0]
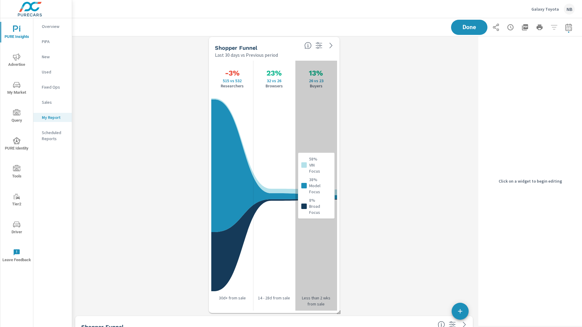
click at [308, 122] on div "58% VIN Focus 38% Model Focus 8% Broad Focus" at bounding box center [316, 186] width 42 height 250
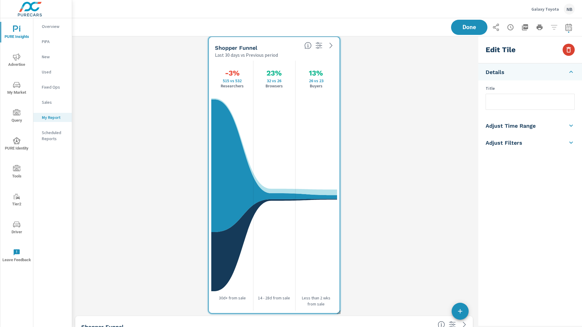
click at [568, 50] on icon "button" at bounding box center [568, 49] width 7 height 7
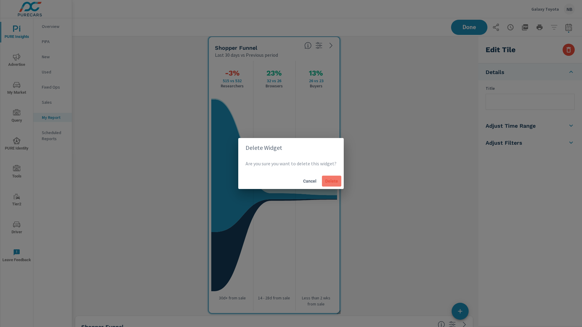
click at [326, 180] on span "Delete" at bounding box center [332, 180] width 15 height 5
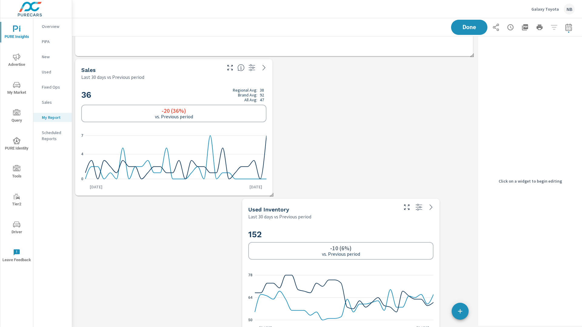
scroll to position [539, 0]
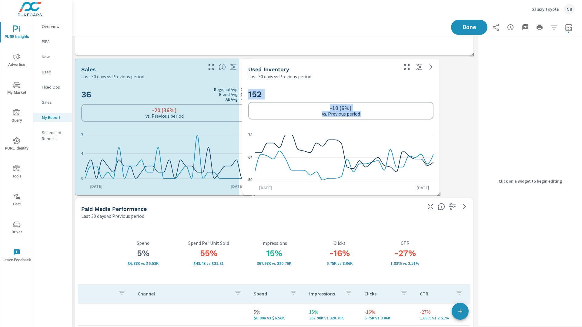
drag, startPoint x: 270, startPoint y: 194, endPoint x: 251, endPoint y: 194, distance: 18.8
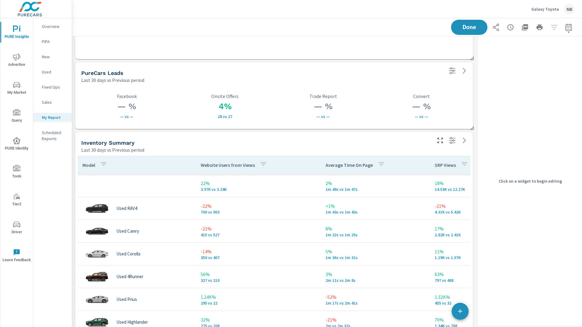
scroll to position [1009, 0]
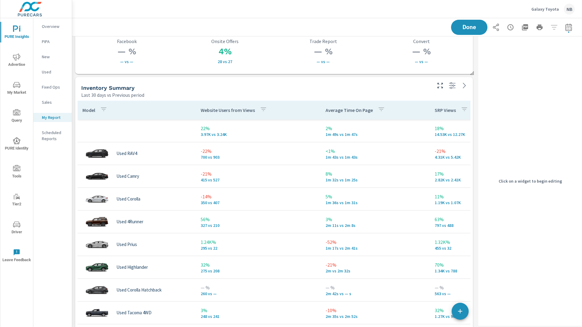
scroll to position [96, 0]
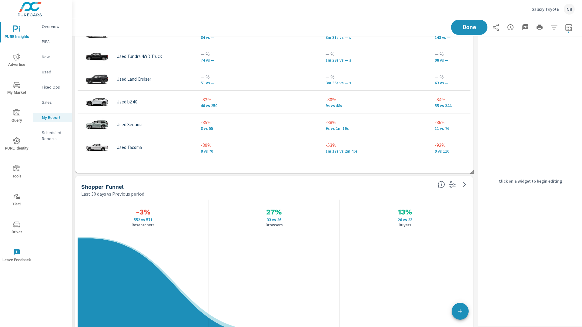
scroll to position [1457, 0]
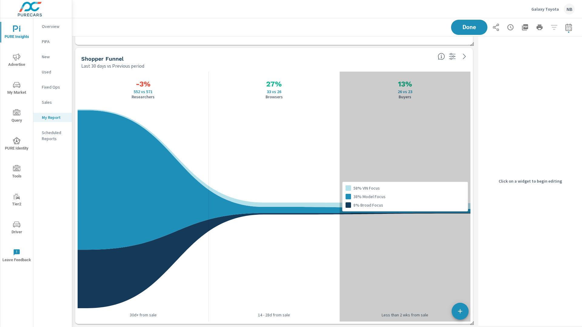
click at [367, 173] on div "58% VIN Focus 38% Model Focus 8% Broad Focus" at bounding box center [405, 197] width 131 height 250
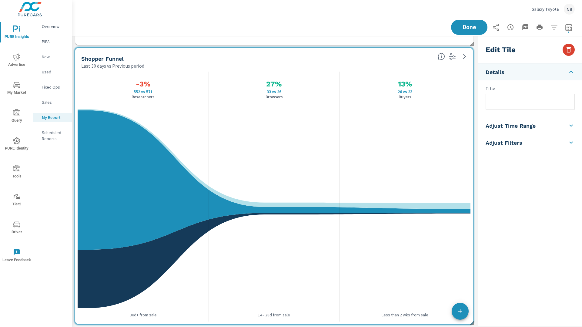
click at [565, 51] on icon "button" at bounding box center [568, 49] width 7 height 7
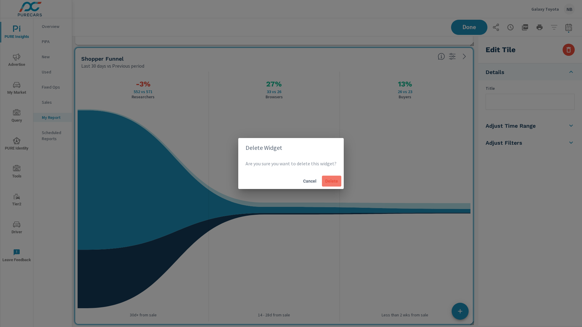
click at [336, 180] on span "Delete" at bounding box center [332, 180] width 15 height 5
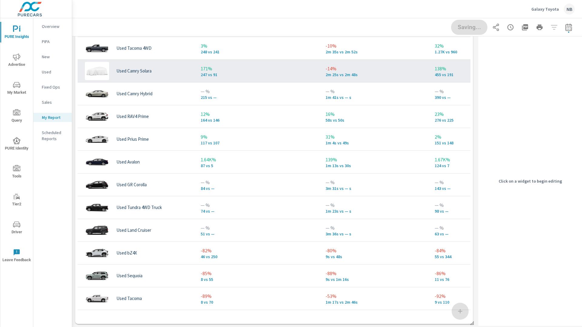
scroll to position [1177, 0]
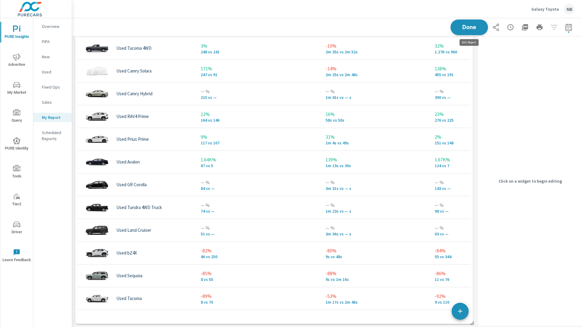
click at [471, 28] on span "Done" at bounding box center [469, 27] width 25 height 6
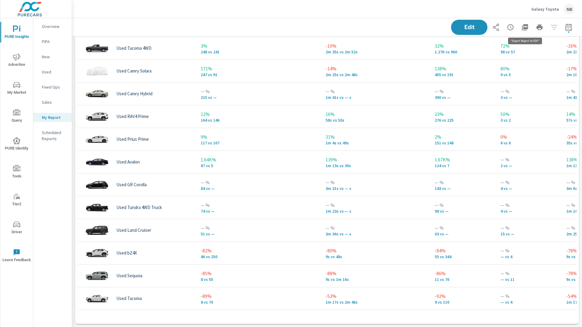
click at [524, 28] on icon "button" at bounding box center [525, 27] width 6 height 6
click at [570, 29] on icon "button" at bounding box center [568, 27] width 7 height 7
select select "Last 30 days"
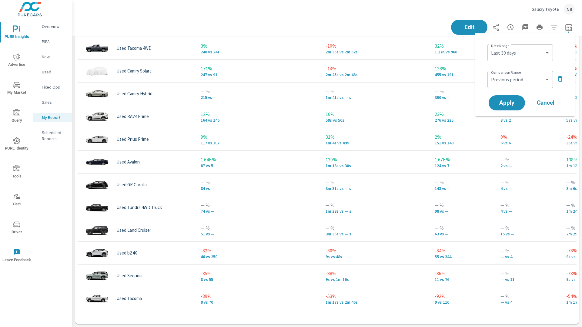
click at [527, 72] on div "Custom Previous period Previous month Previous year ​" at bounding box center [521, 79] width 66 height 17
click at [528, 78] on select "Custom Previous period Previous month Previous year" at bounding box center [520, 79] width 61 height 12
click at [490, 73] on select "Custom Previous period Previous month Previous year" at bounding box center [520, 79] width 61 height 12
select select "Previous year"
click at [513, 109] on button "Apply" at bounding box center [507, 103] width 38 height 16
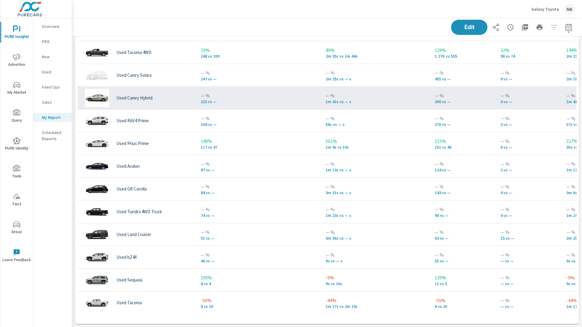
scroll to position [93, 0]
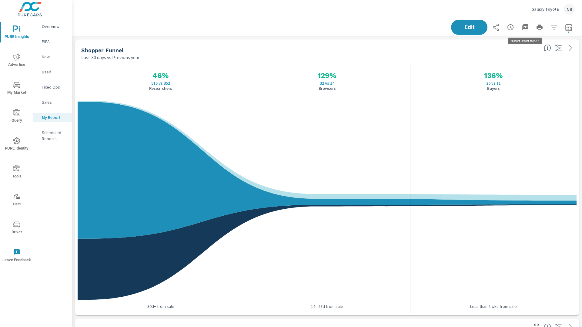
click at [527, 27] on icon "button" at bounding box center [525, 27] width 7 height 7
